Goal: Transaction & Acquisition: Purchase product/service

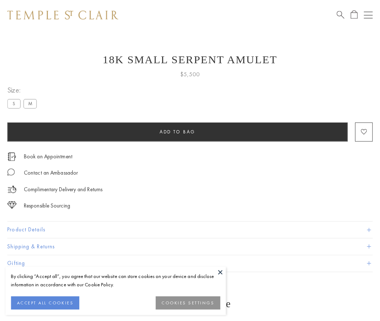
scroll to position [29, 0]
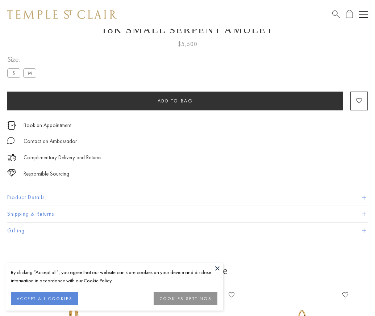
click at [175, 101] on span "Add to bag" at bounding box center [174, 101] width 35 height 6
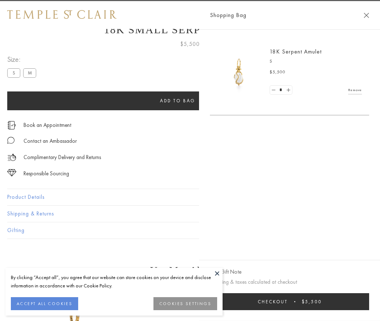
click at [288, 302] on span "Checkout" at bounding box center [273, 302] width 30 height 6
